Goal: Information Seeking & Learning: Learn about a topic

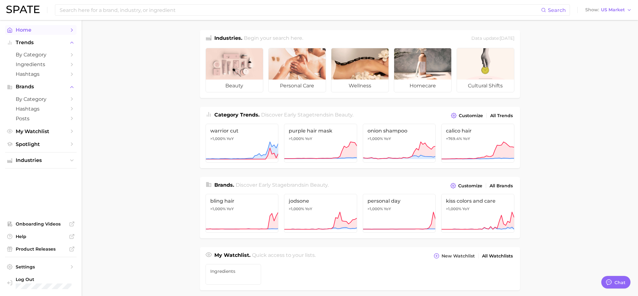
click at [21, 32] on span "Home" at bounding box center [41, 30] width 50 height 6
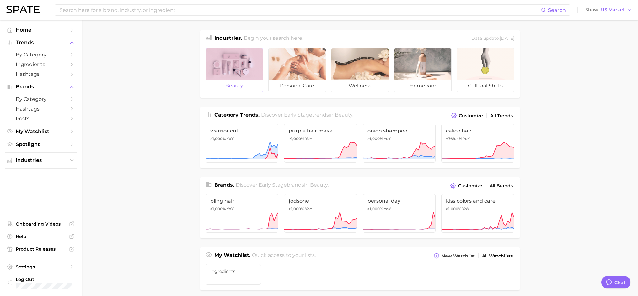
click at [236, 67] on div at bounding box center [234, 63] width 57 height 31
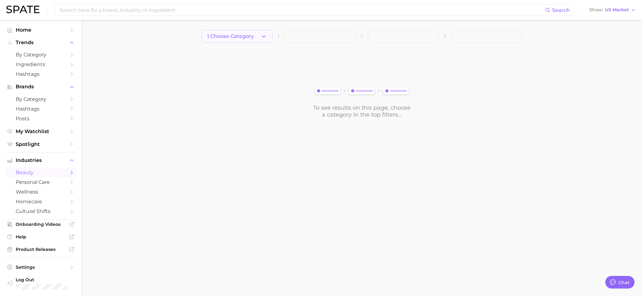
click at [265, 37] on icon "button" at bounding box center [264, 36] width 7 height 7
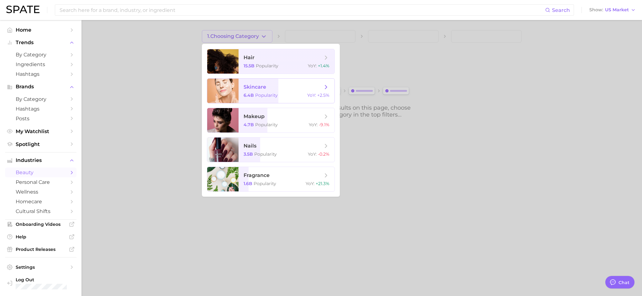
click at [258, 90] on span "skincare" at bounding box center [255, 87] width 23 height 6
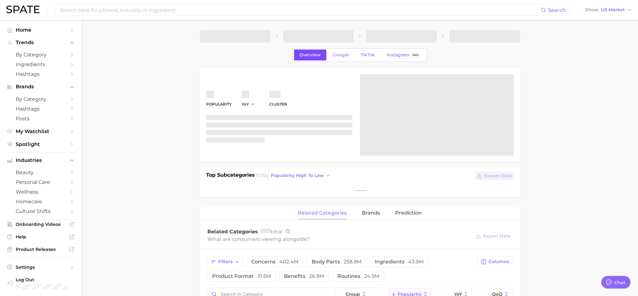
type textarea "x"
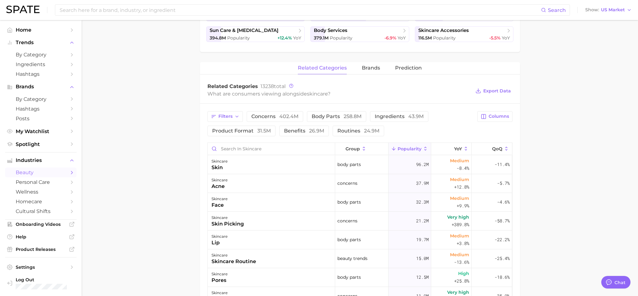
scroll to position [188, 0]
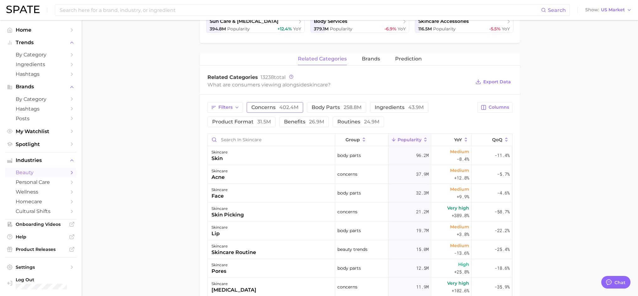
click at [284, 109] on span "402.4m" at bounding box center [288, 107] width 19 height 6
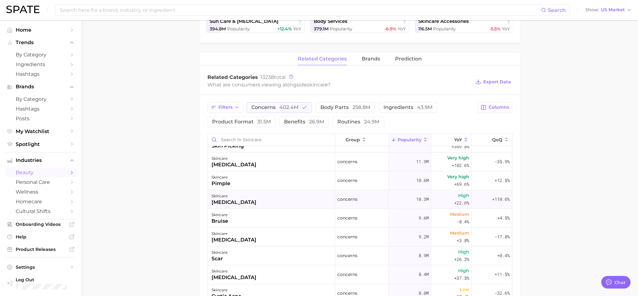
scroll to position [0, 0]
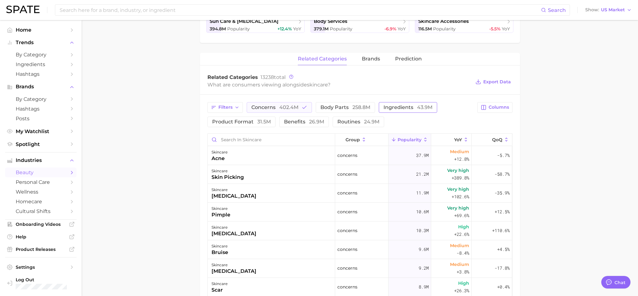
click at [391, 108] on span "ingredients 43.9m" at bounding box center [407, 107] width 49 height 5
click at [305, 108] on icon "button" at bounding box center [304, 108] width 6 height 6
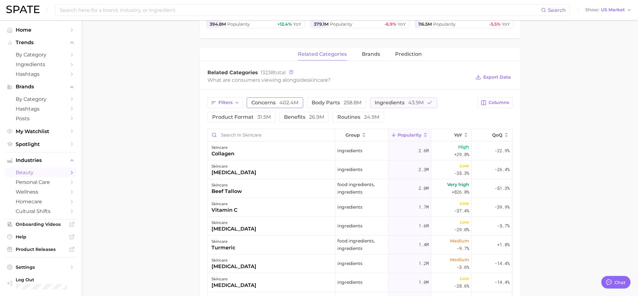
scroll to position [188, 0]
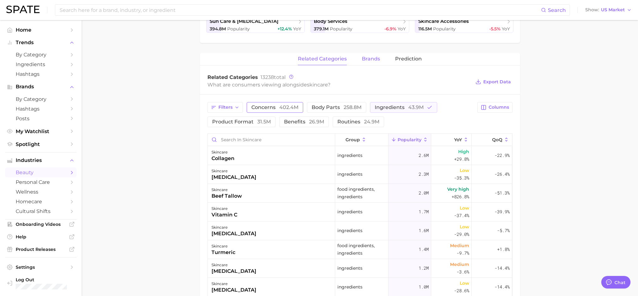
click at [371, 58] on span "brands" at bounding box center [371, 59] width 18 height 6
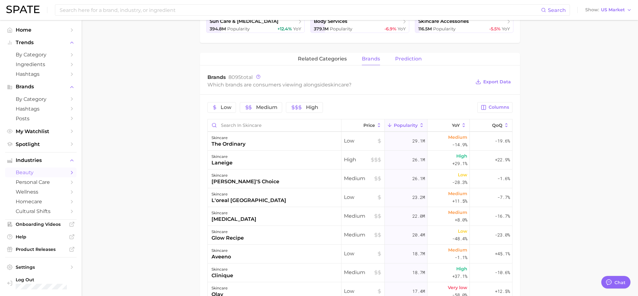
click at [411, 60] on span "Prediction" at bounding box center [408, 59] width 27 height 6
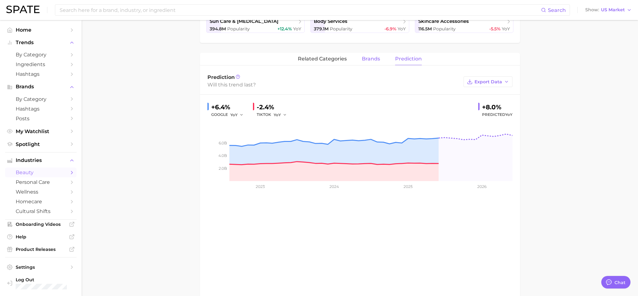
click at [369, 60] on span "brands" at bounding box center [371, 59] width 18 height 6
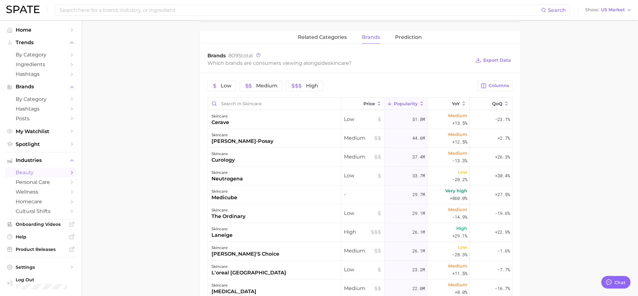
scroll to position [221, 0]
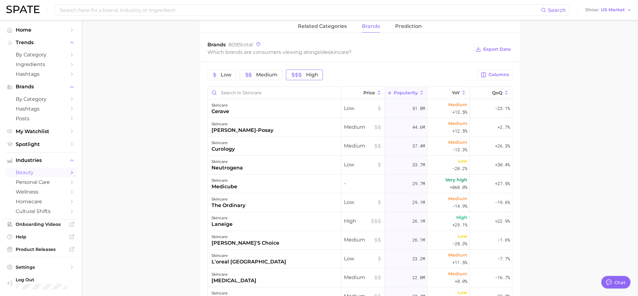
click at [298, 76] on icon "button" at bounding box center [299, 74] width 5 height 5
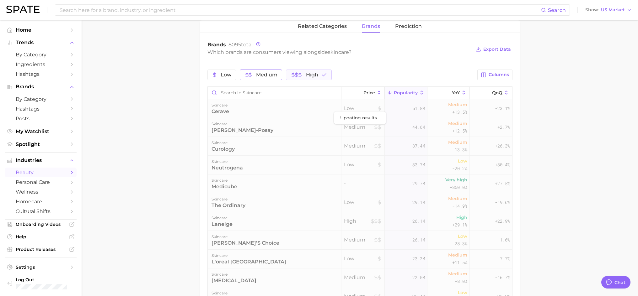
click at [260, 76] on span "Medium" at bounding box center [266, 74] width 21 height 5
click at [223, 75] on span "Low" at bounding box center [225, 74] width 11 height 5
click at [574, 86] on main "1. skincare 2. Subcategory Overview Google TikTok Instagram Beta skincare Popul…" at bounding box center [360, 110] width 556 height 623
click at [335, 71] on button "High" at bounding box center [325, 75] width 45 height 11
click at [278, 74] on span "Medium" at bounding box center [275, 74] width 21 height 5
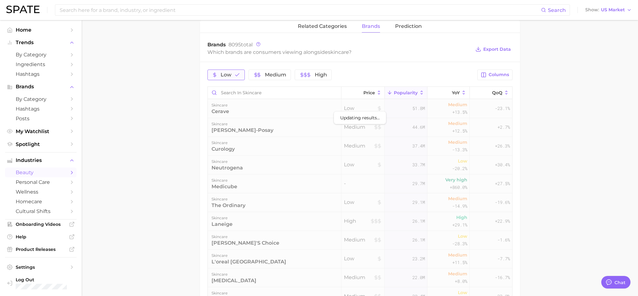
click at [231, 76] on button "Low" at bounding box center [225, 75] width 37 height 11
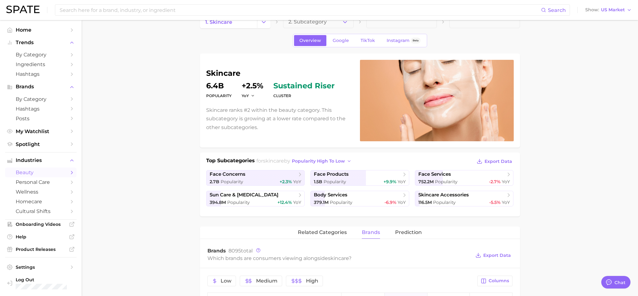
scroll to position [0, 0]
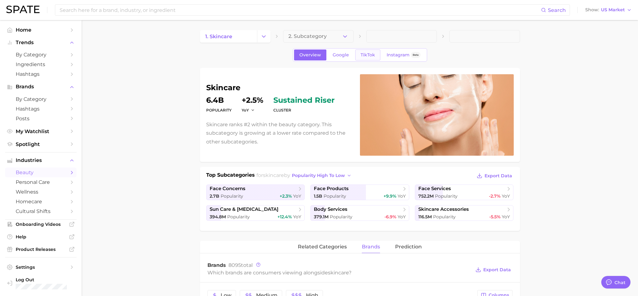
click at [372, 55] on span "TikTok" at bounding box center [367, 54] width 14 height 5
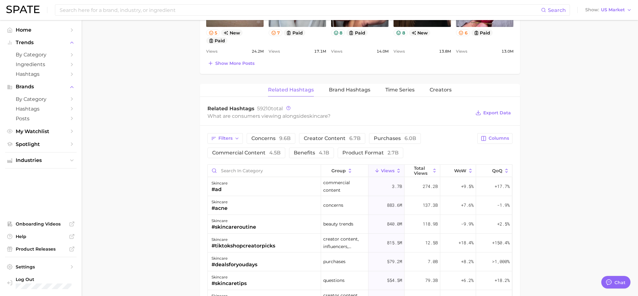
scroll to position [347, 0]
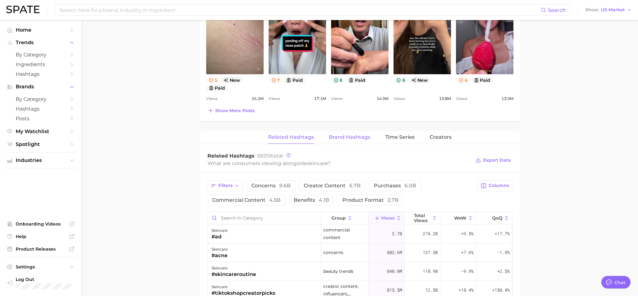
click at [354, 135] on span "Brand Hashtags" at bounding box center [349, 138] width 41 height 6
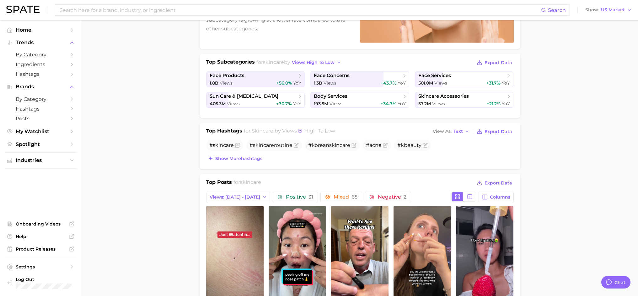
scroll to position [82, 0]
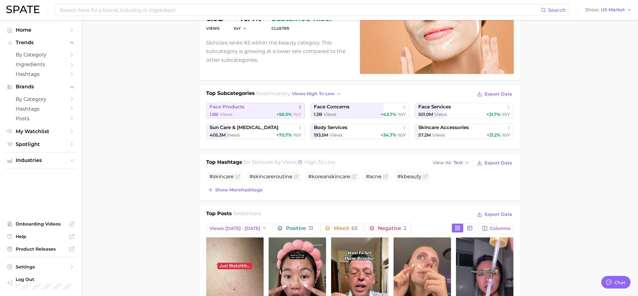
click at [236, 108] on span "face products" at bounding box center [226, 107] width 35 height 6
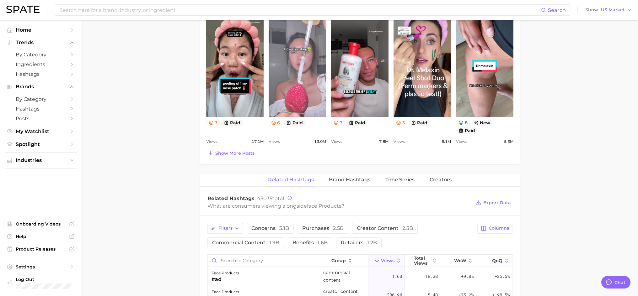
scroll to position [345, 0]
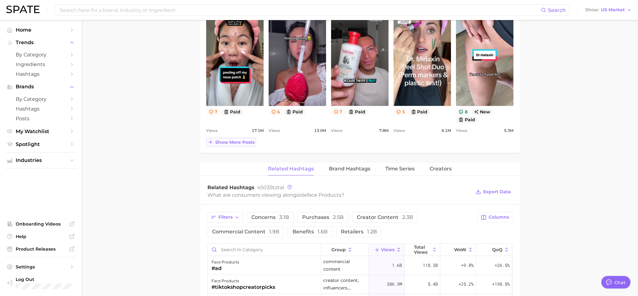
click at [232, 145] on span "Show more posts" at bounding box center [234, 142] width 39 height 5
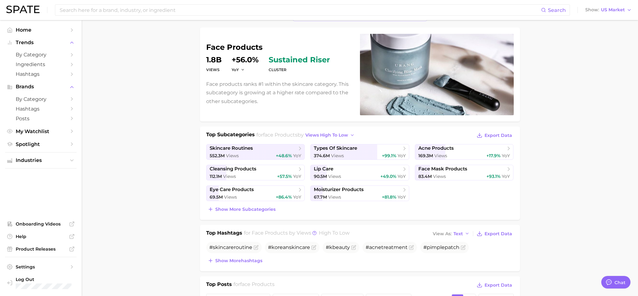
scroll to position [0, 0]
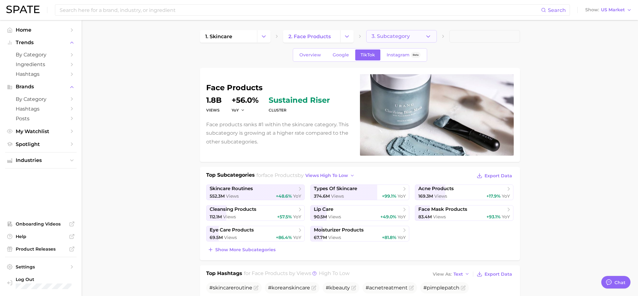
click at [388, 34] on span "3. Subcategory" at bounding box center [390, 37] width 38 height 6
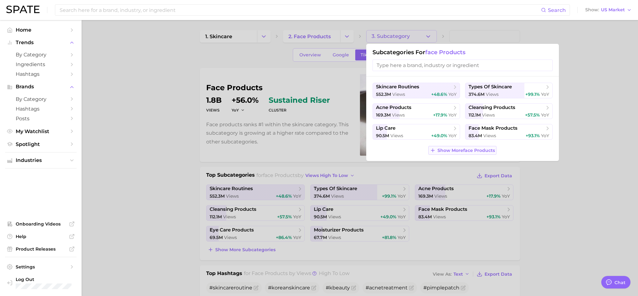
click at [464, 150] on span "Show More face products" at bounding box center [465, 150] width 57 height 5
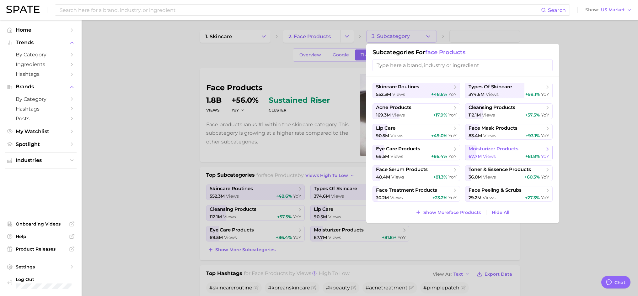
click at [492, 150] on span "moisturizer products" at bounding box center [493, 149] width 50 height 6
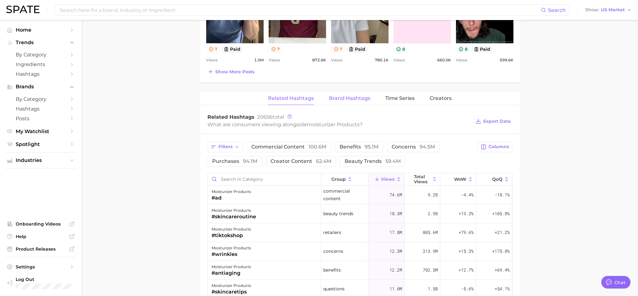
click at [347, 100] on span "Brand Hashtags" at bounding box center [349, 99] width 41 height 6
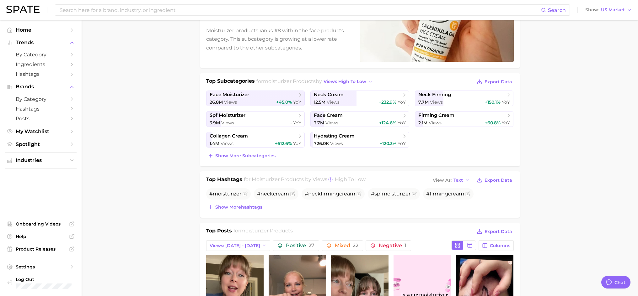
scroll to position [63, 0]
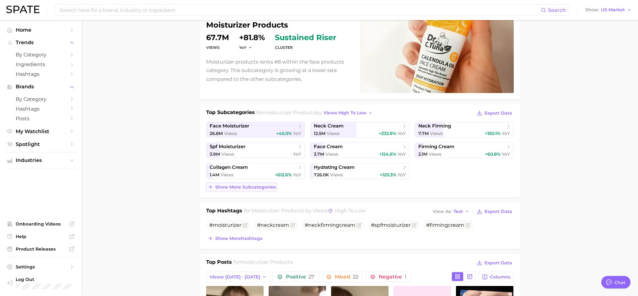
click at [240, 186] on span "Show more subcategories" at bounding box center [245, 187] width 60 height 5
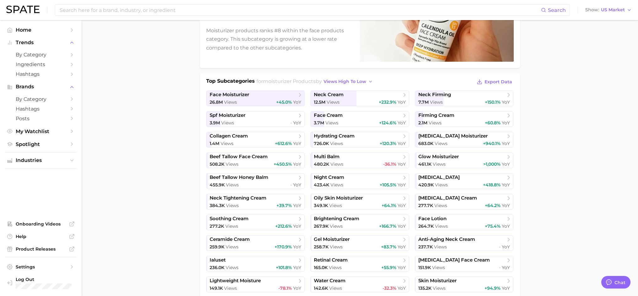
scroll to position [125, 0]
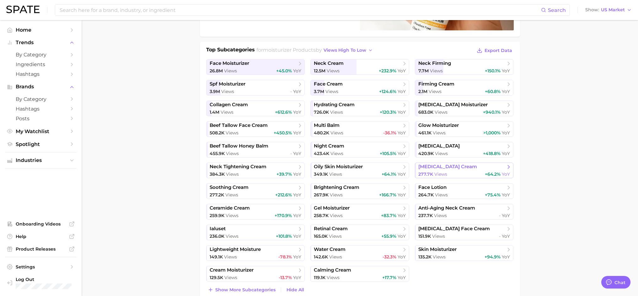
click at [429, 167] on span "[MEDICAL_DATA] cream" at bounding box center [447, 167] width 59 height 6
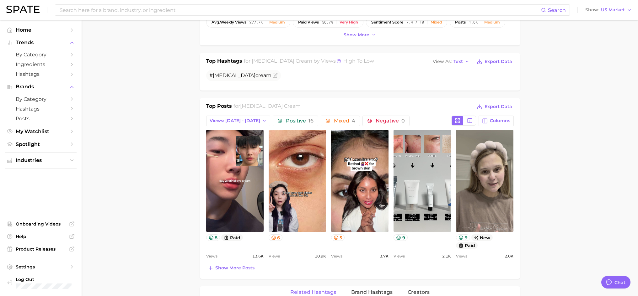
scroll to position [251, 0]
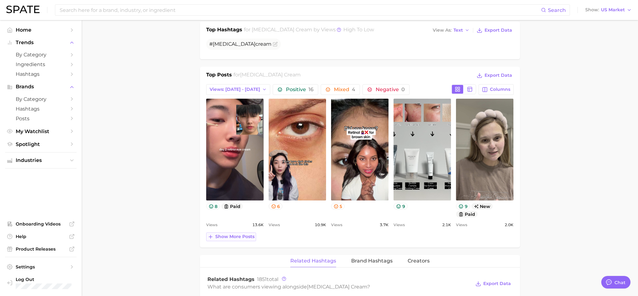
click at [231, 235] on span "Show more posts" at bounding box center [234, 236] width 39 height 5
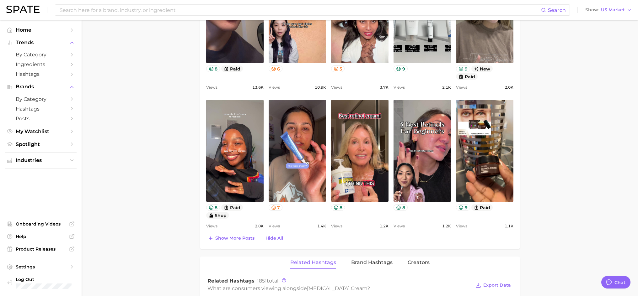
scroll to position [408, 0]
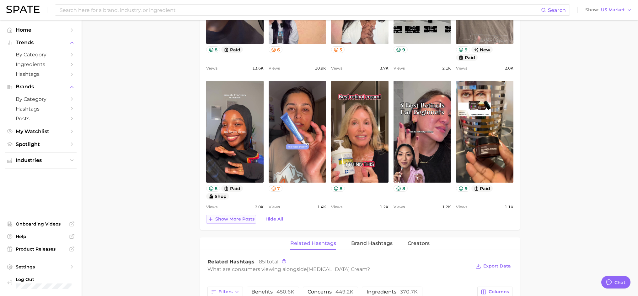
click at [225, 219] on span "Show more posts" at bounding box center [234, 219] width 39 height 5
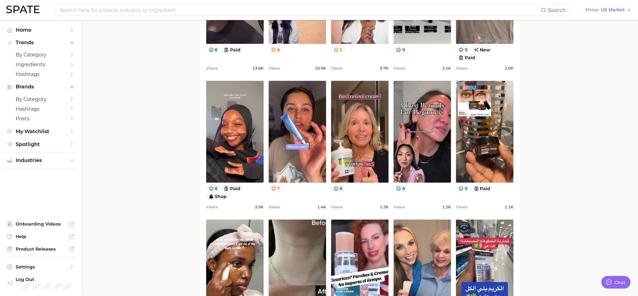
scroll to position [0, 0]
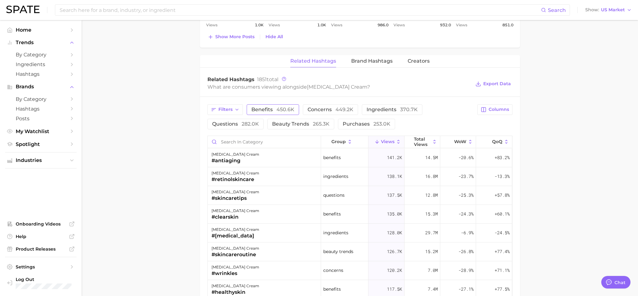
click at [261, 110] on span "benefits 450.6k" at bounding box center [272, 109] width 43 height 5
click at [362, 61] on span "Brand Hashtags" at bounding box center [371, 61] width 41 height 6
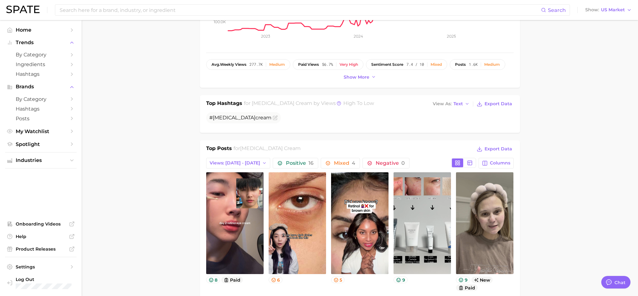
scroll to position [188, 0]
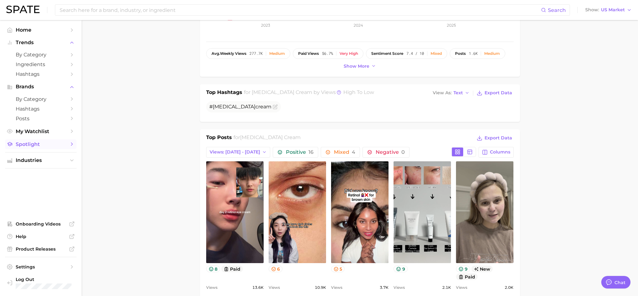
click at [26, 145] on span "Spotlight" at bounding box center [41, 144] width 50 height 6
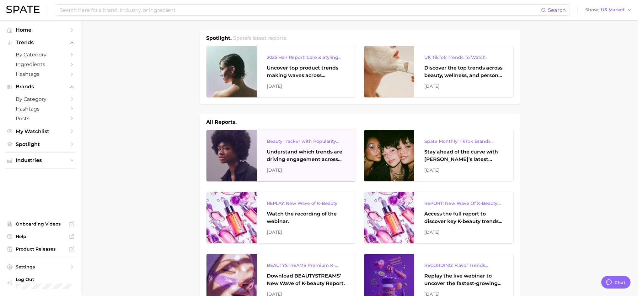
click at [309, 141] on div "Beauty Tracker with Popularity Index" at bounding box center [306, 142] width 79 height 8
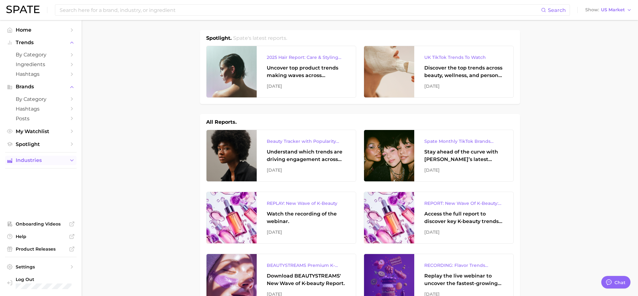
click at [45, 158] on span "Industries" at bounding box center [41, 161] width 50 height 6
click at [41, 172] on span "beauty" at bounding box center [41, 173] width 50 height 6
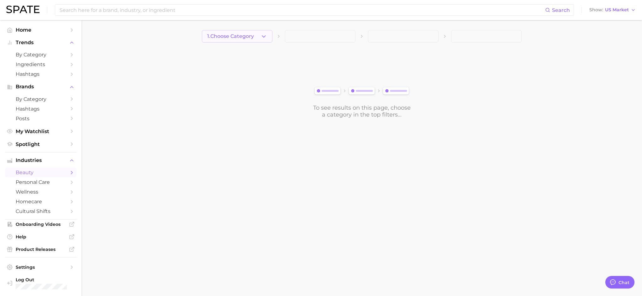
click at [265, 36] on polyline "button" at bounding box center [263, 36] width 3 height 2
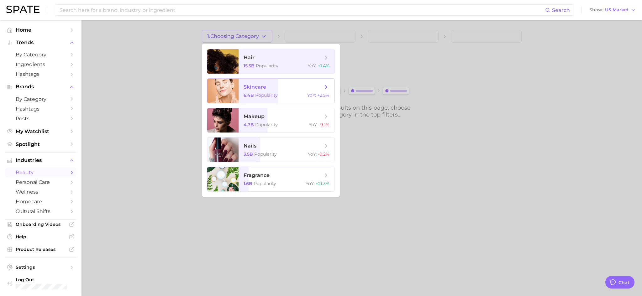
click at [258, 95] on span "Popularity" at bounding box center [266, 96] width 23 height 6
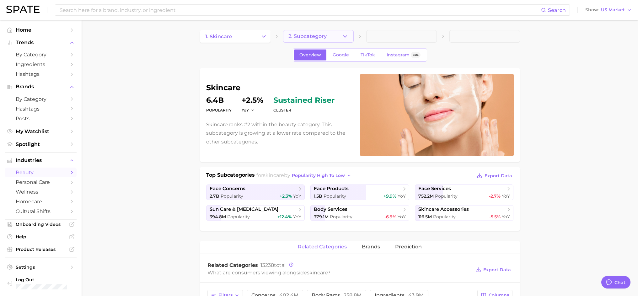
click at [299, 31] on button "2. Subcategory" at bounding box center [318, 36] width 71 height 13
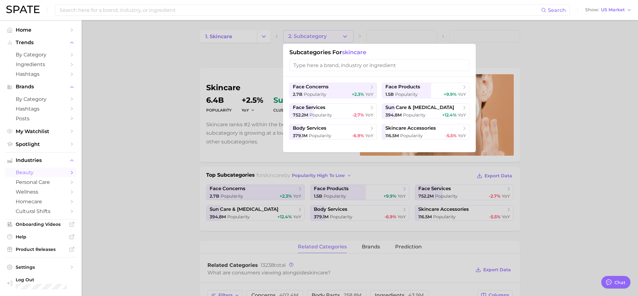
click at [368, 64] on input "search" at bounding box center [379, 66] width 180 height 12
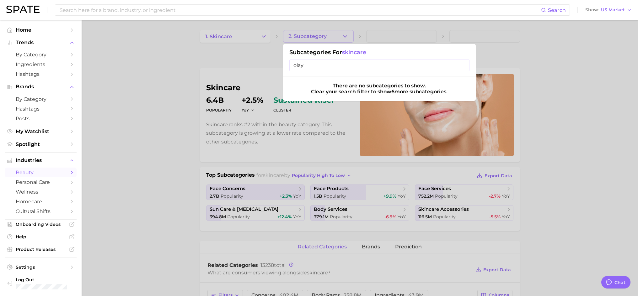
type input "olay"
click at [391, 63] on input "olay" at bounding box center [379, 66] width 180 height 12
click at [531, 67] on div at bounding box center [319, 148] width 638 height 296
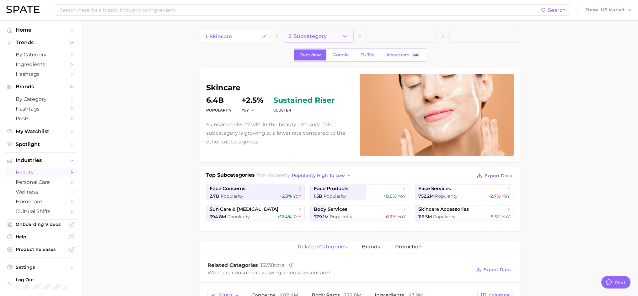
click at [305, 36] on span "2. Subcategory" at bounding box center [307, 37] width 38 height 6
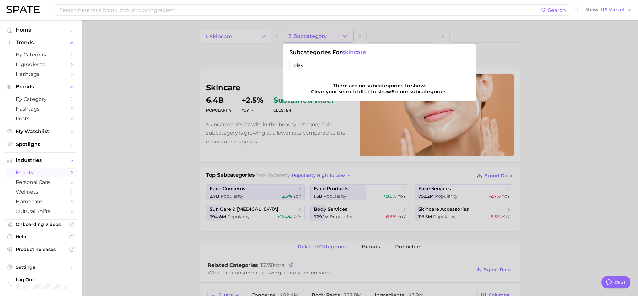
click at [330, 65] on input "olay" at bounding box center [379, 66] width 180 height 12
type input "o"
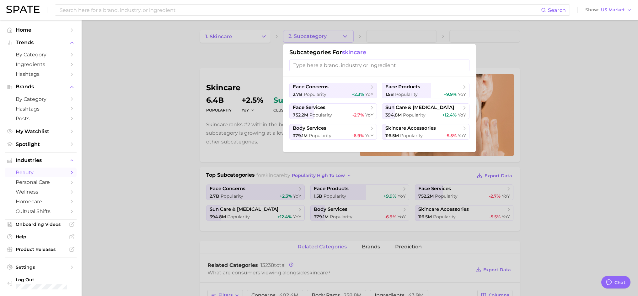
click at [569, 57] on div at bounding box center [319, 148] width 638 height 296
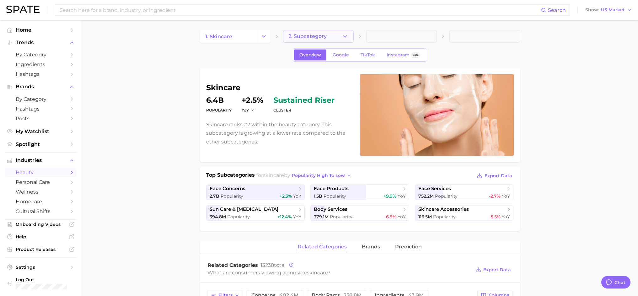
click at [345, 35] on icon "button" at bounding box center [345, 36] width 7 height 7
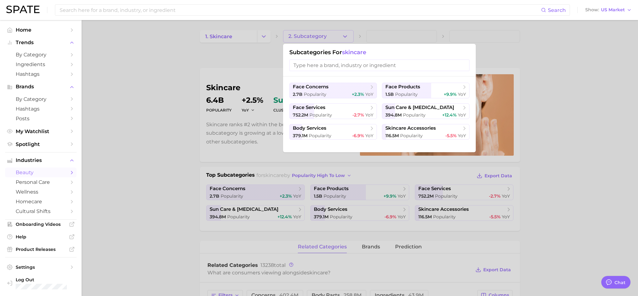
click at [342, 62] on input "search" at bounding box center [379, 66] width 180 height 12
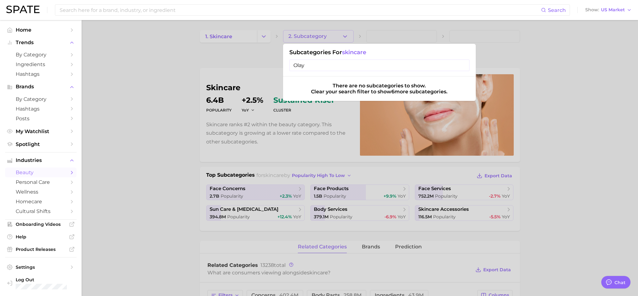
type input "Olay"
click at [461, 65] on input "Olay" at bounding box center [379, 66] width 180 height 12
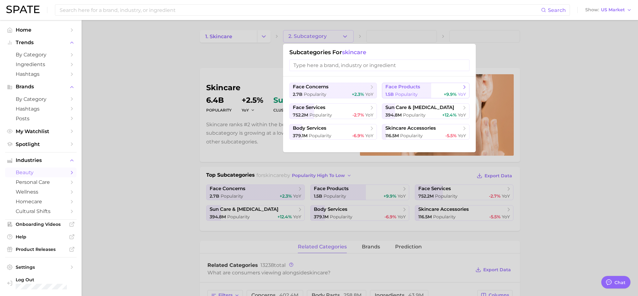
click at [408, 88] on span "face products" at bounding box center [402, 87] width 35 height 6
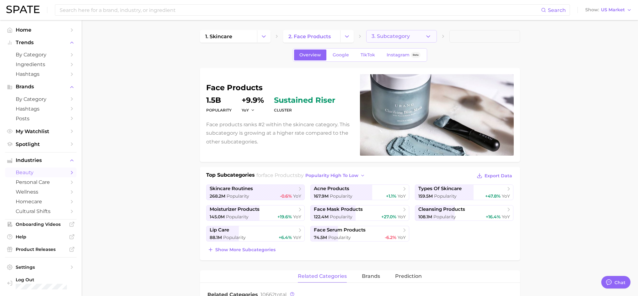
click at [402, 40] on button "3. Subcategory" at bounding box center [401, 36] width 71 height 13
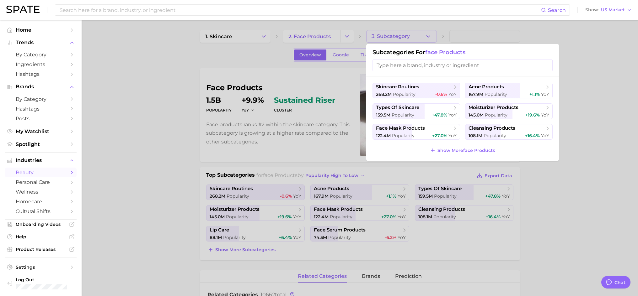
click at [412, 67] on input "search" at bounding box center [462, 66] width 180 height 12
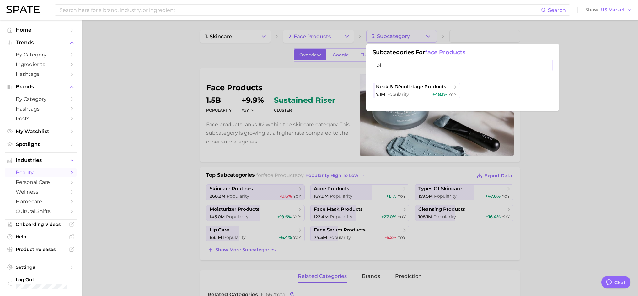
type input "o"
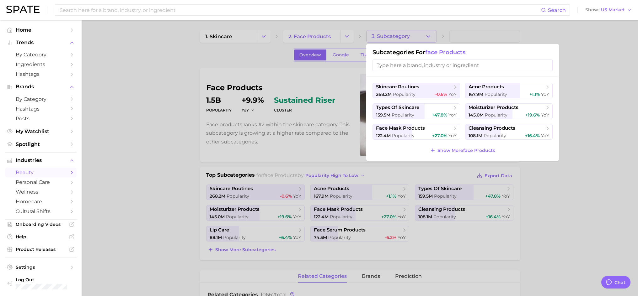
click at [613, 117] on div at bounding box center [319, 148] width 638 height 296
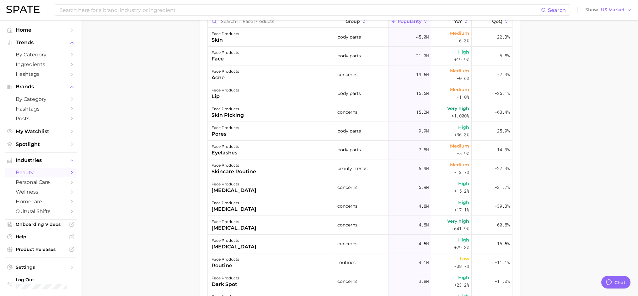
scroll to position [220, 0]
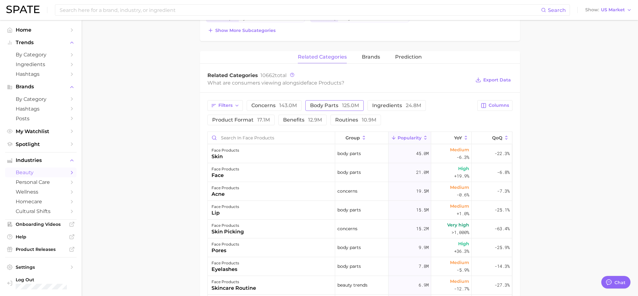
click at [332, 106] on span "body parts 125.0m" at bounding box center [334, 105] width 49 height 5
click at [334, 106] on span "body parts 125.0m" at bounding box center [334, 105] width 49 height 5
click at [253, 119] on span "product format 17.1m" at bounding box center [241, 120] width 58 height 5
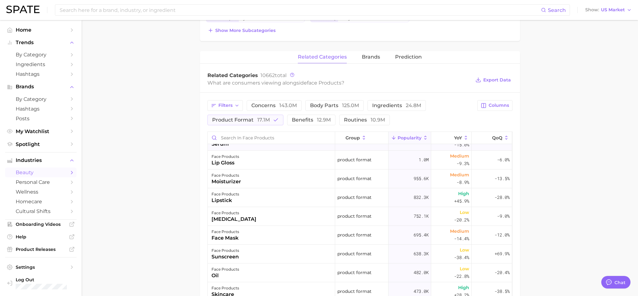
scroll to position [0, 0]
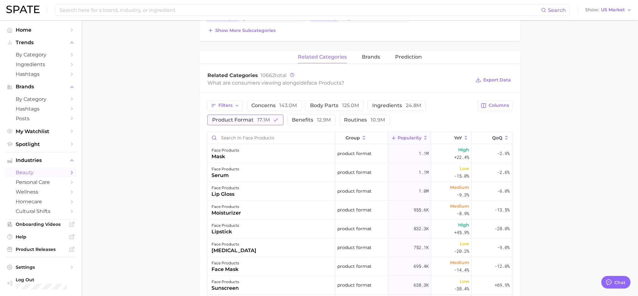
click at [260, 123] on span "17.1m" at bounding box center [263, 120] width 13 height 6
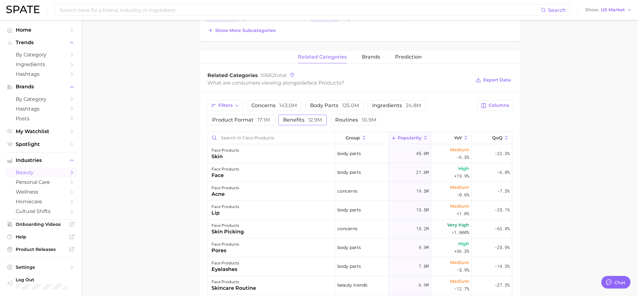
click at [303, 122] on span "benefits 12.9m" at bounding box center [302, 120] width 39 height 5
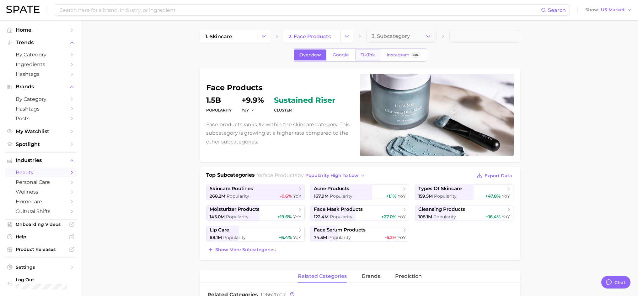
click at [363, 56] on span "TikTok" at bounding box center [367, 54] width 14 height 5
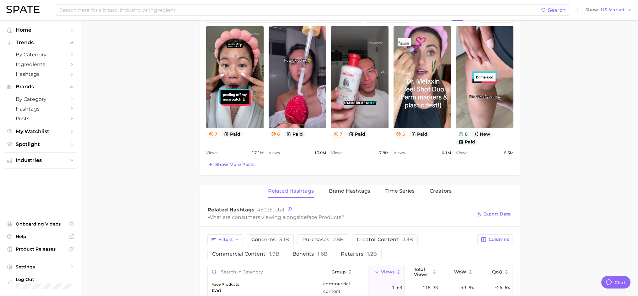
scroll to position [345, 0]
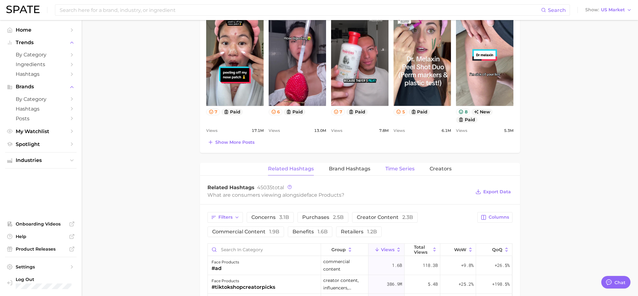
click at [407, 170] on span "Time Series" at bounding box center [399, 169] width 29 height 6
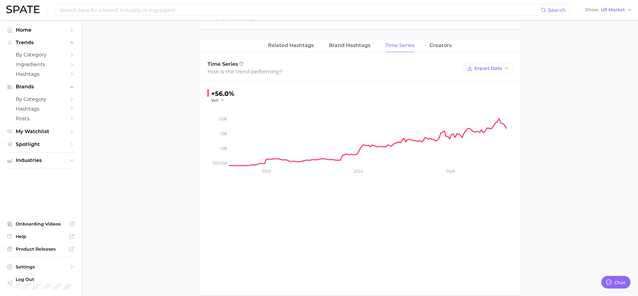
scroll to position [470, 0]
click at [353, 46] on span "Brand Hashtags" at bounding box center [349, 44] width 41 height 6
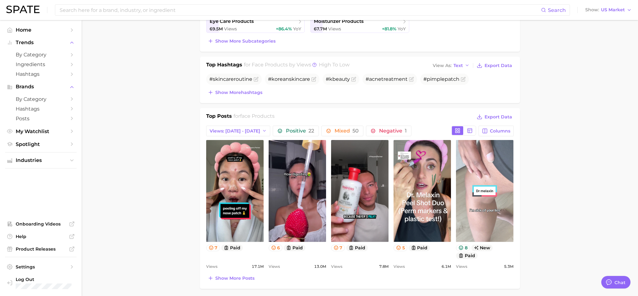
scroll to position [220, 0]
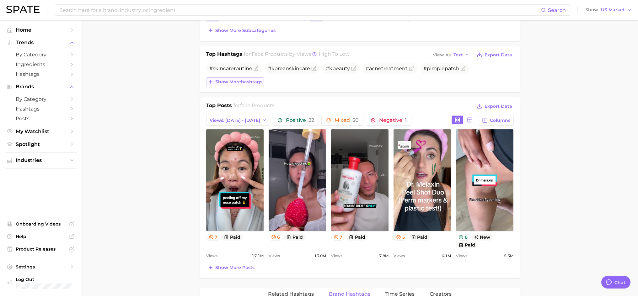
click at [208, 82] on icon at bounding box center [211, 82] width 6 height 6
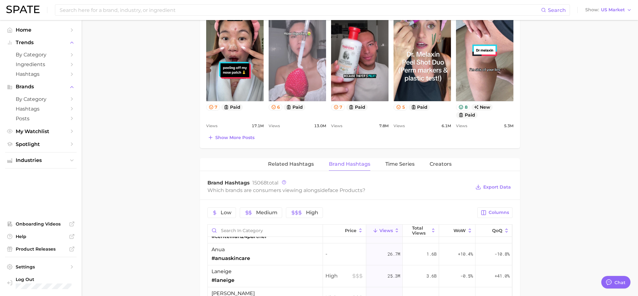
scroll to position [376, 0]
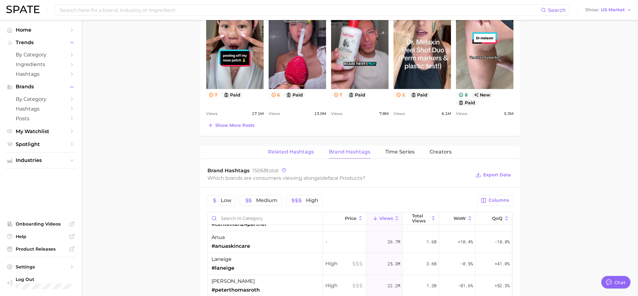
click at [301, 152] on span "Related Hashtags" at bounding box center [291, 152] width 46 height 6
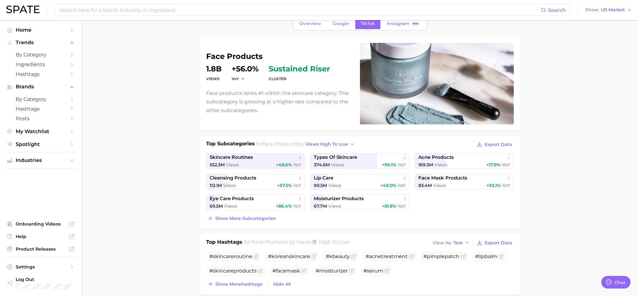
scroll to position [0, 0]
